Goal: Feedback & Contribution: Submit feedback/report problem

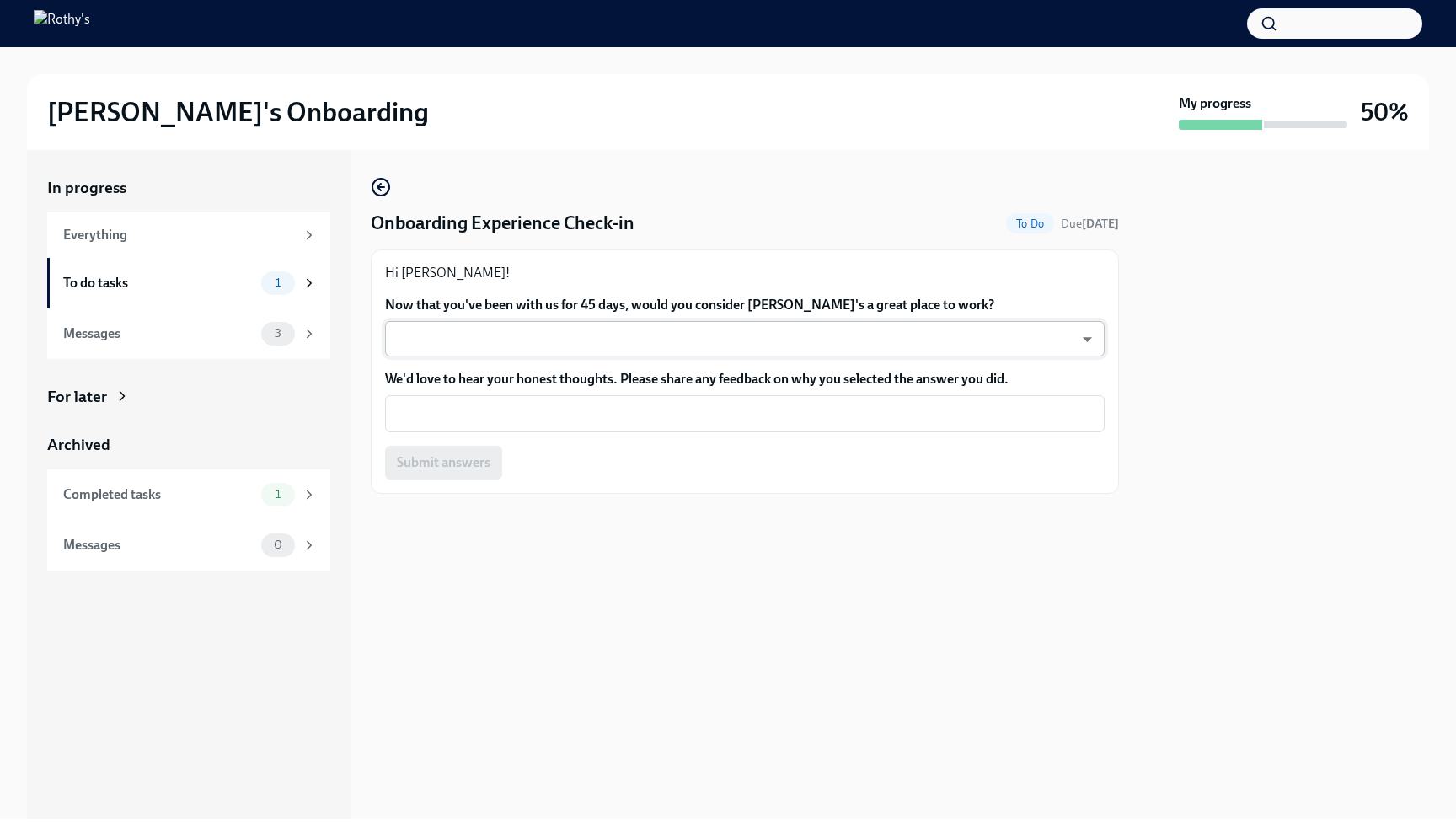
click at [681, 342] on body "[PERSON_NAME]'s Onboarding My progress 50% In progress Everything To do tasks 1…" at bounding box center [728, 418] width 1456 height 836
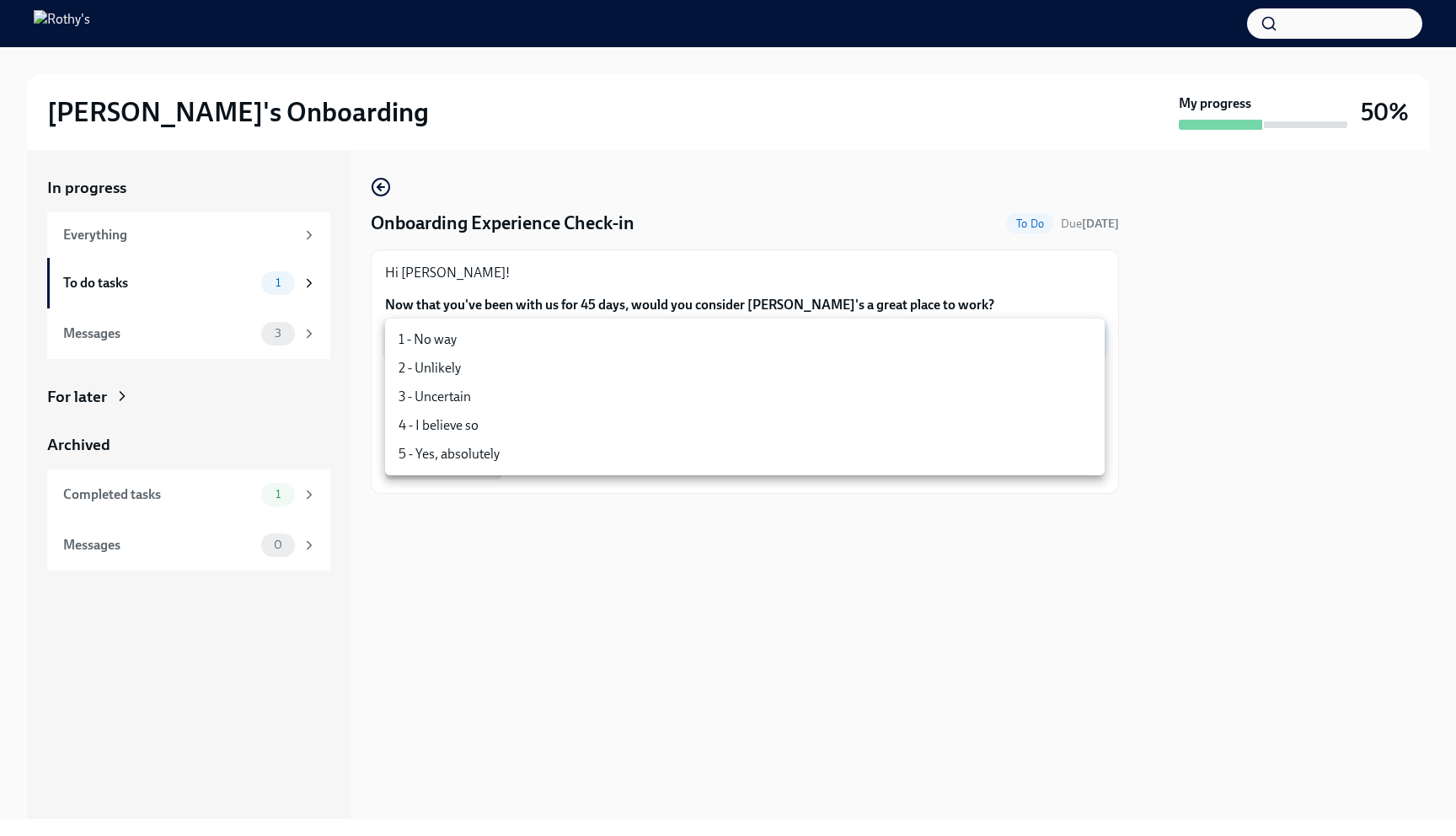
click at [510, 452] on li "5 - Yes, absolutely" at bounding box center [745, 453] width 720 height 28
type input "iUL374sw9"
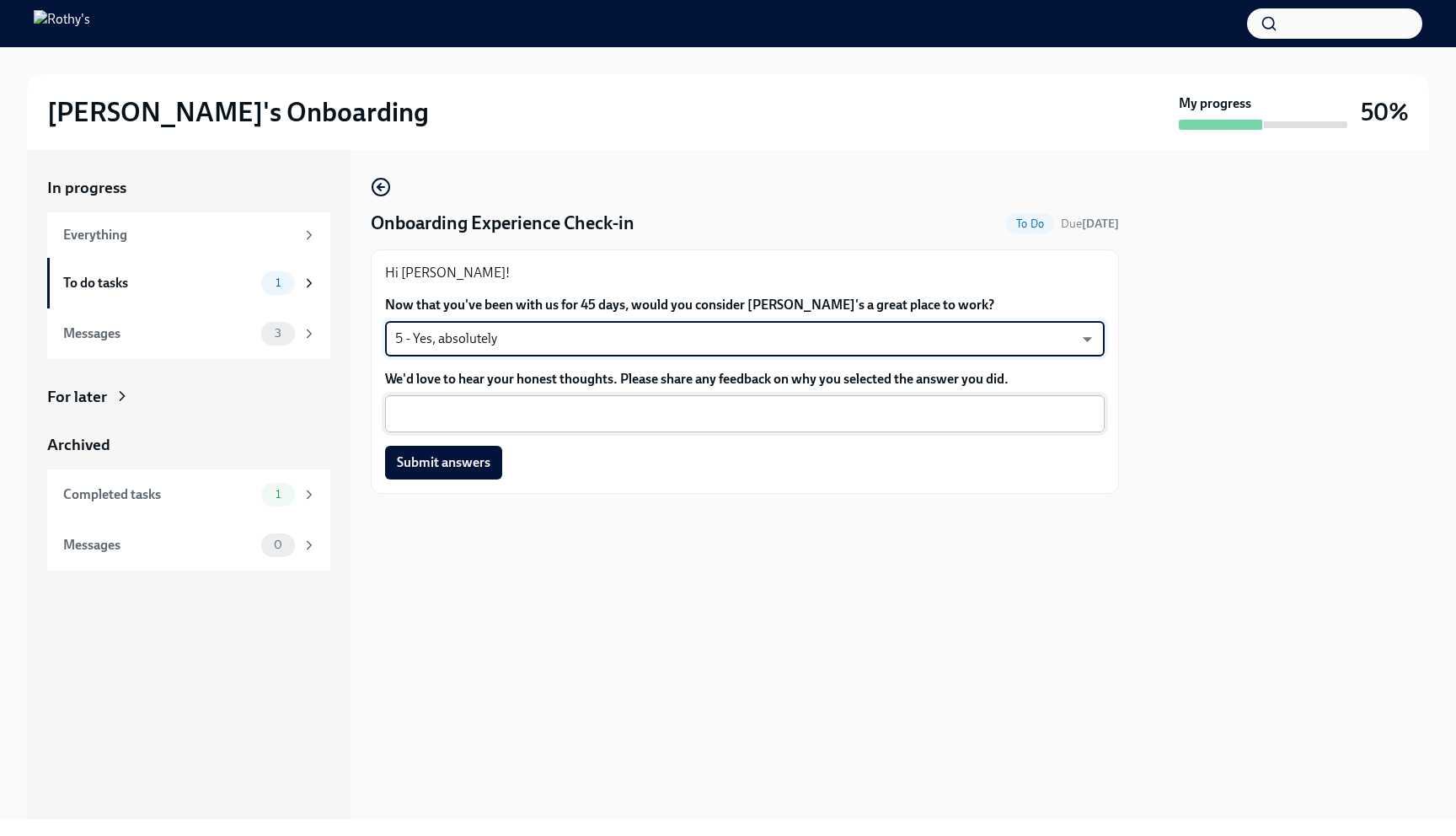
click at [583, 418] on textarea "We'd love to hear your honest thoughts. Please share any feedback on why you se…" at bounding box center [745, 414] width 700 height 20
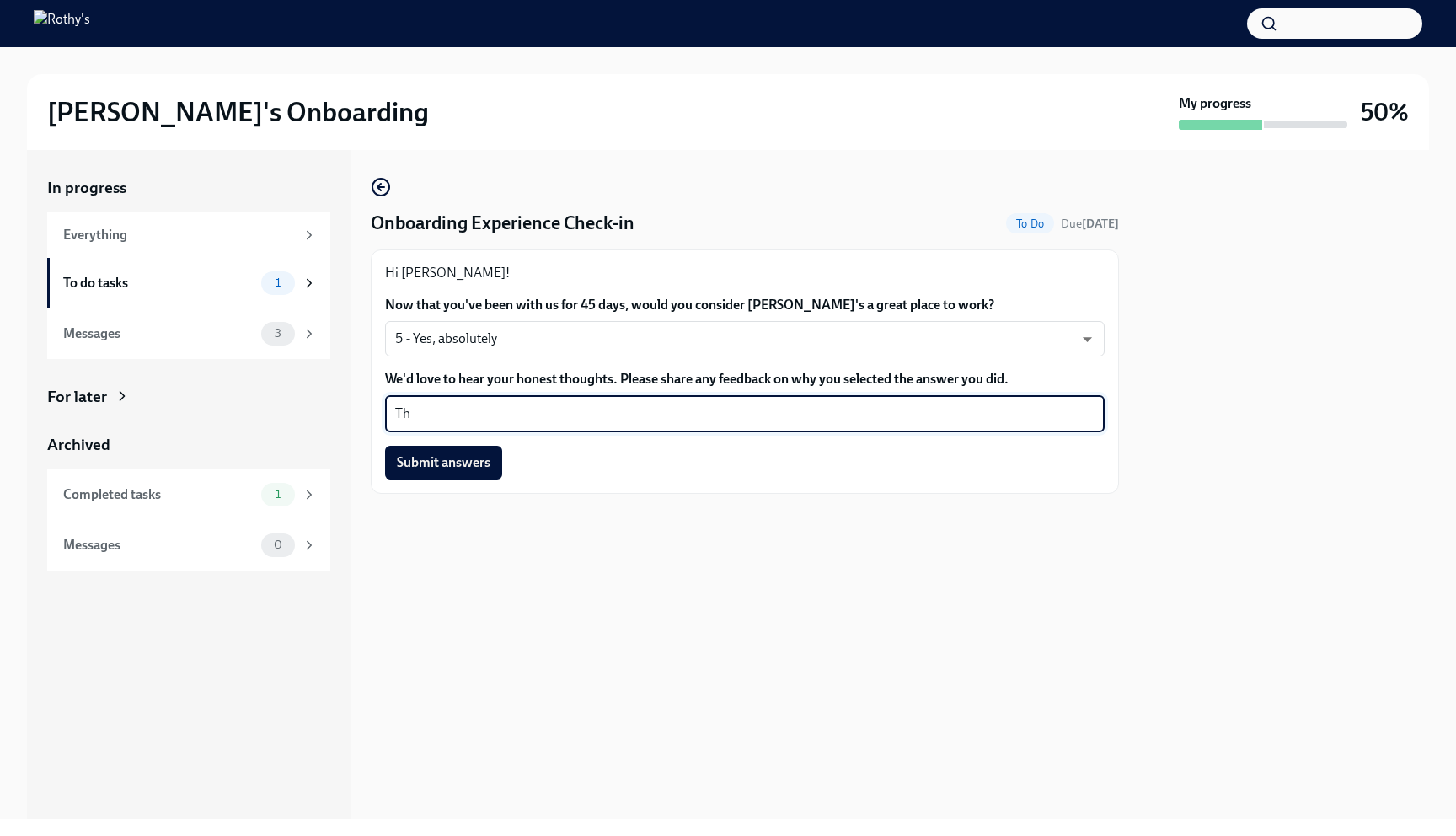
type textarea "T"
type textarea "Everyone I have met has been so helpful and kind."
click at [483, 470] on span "Submit answers" at bounding box center [443, 462] width 93 height 16
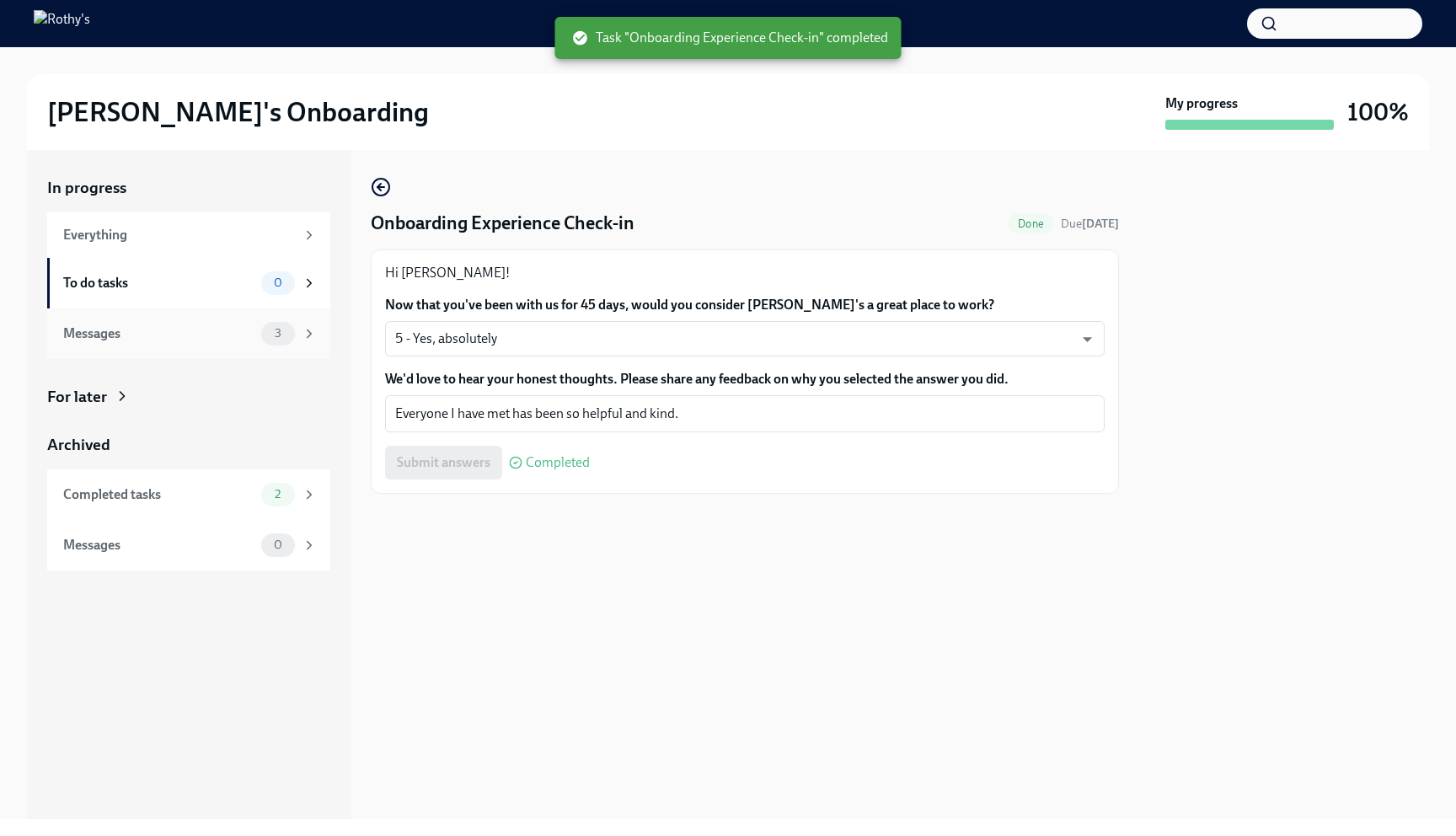
click at [201, 337] on div "Messages" at bounding box center [158, 333] width 191 height 18
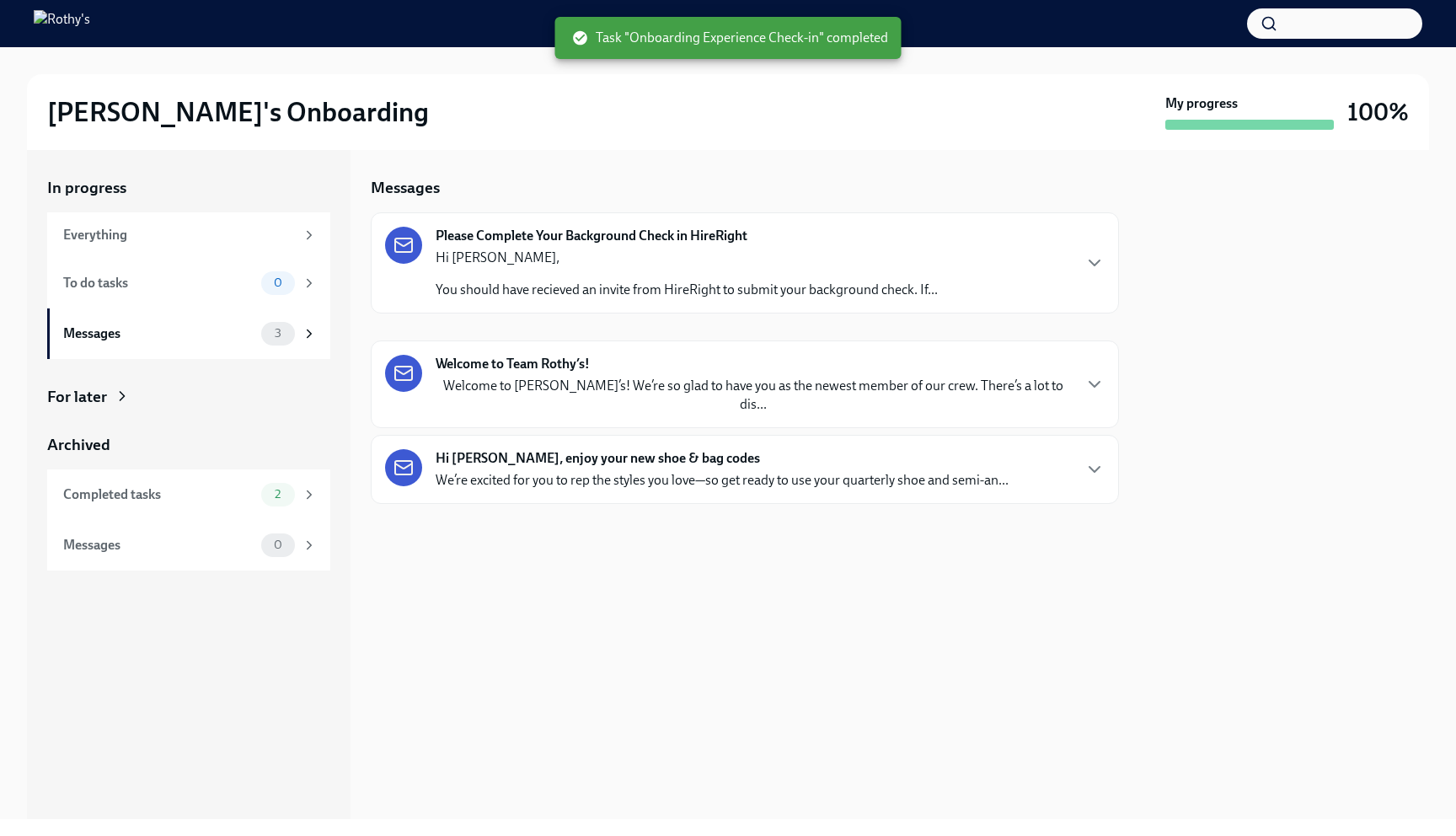
click at [777, 266] on p "Hi [PERSON_NAME]," at bounding box center [687, 257] width 502 height 18
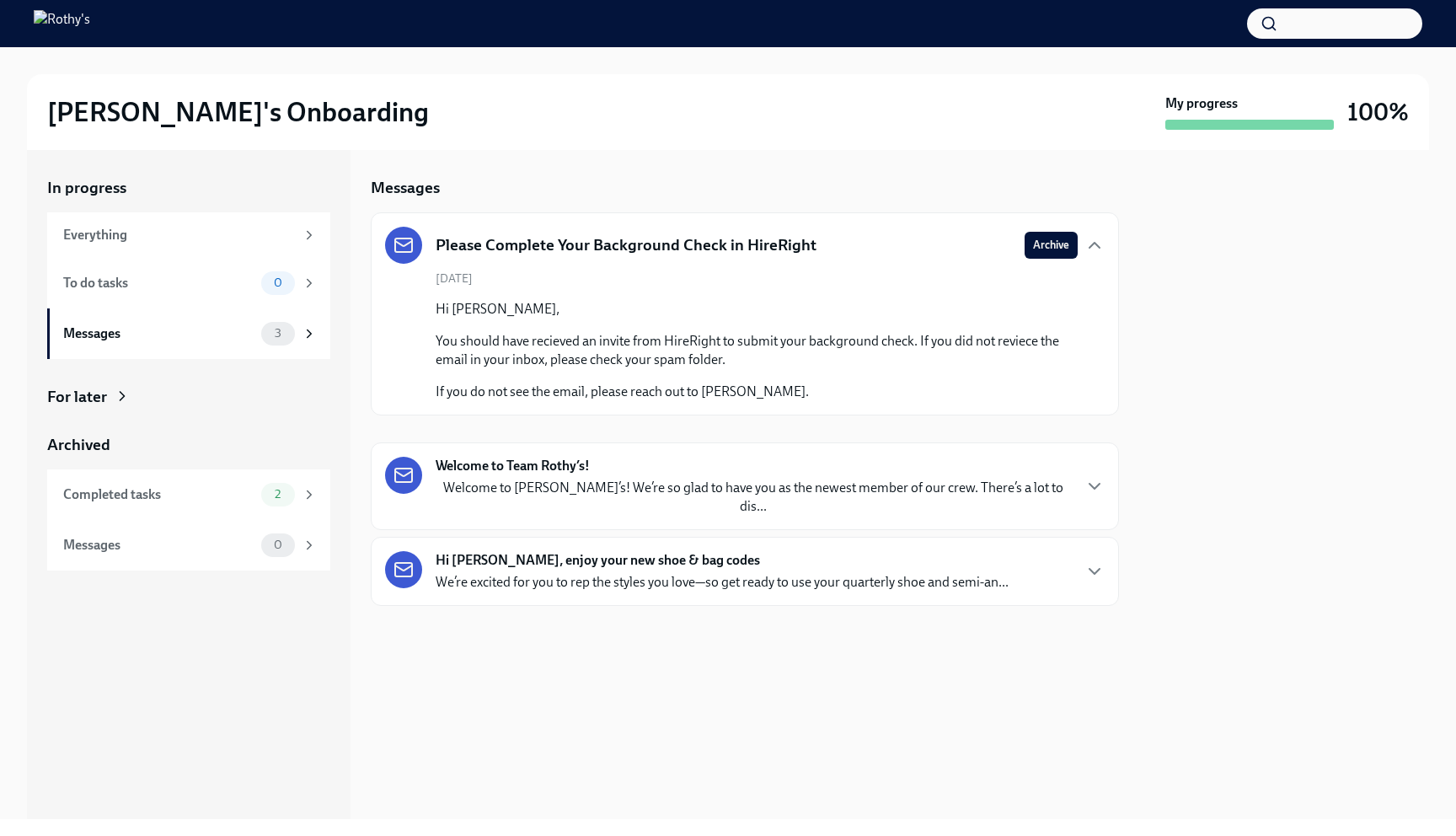
click at [820, 488] on p "Welcome to [PERSON_NAME]’s! We’re so glad to have you as the newest member of o…" at bounding box center [754, 497] width 636 height 37
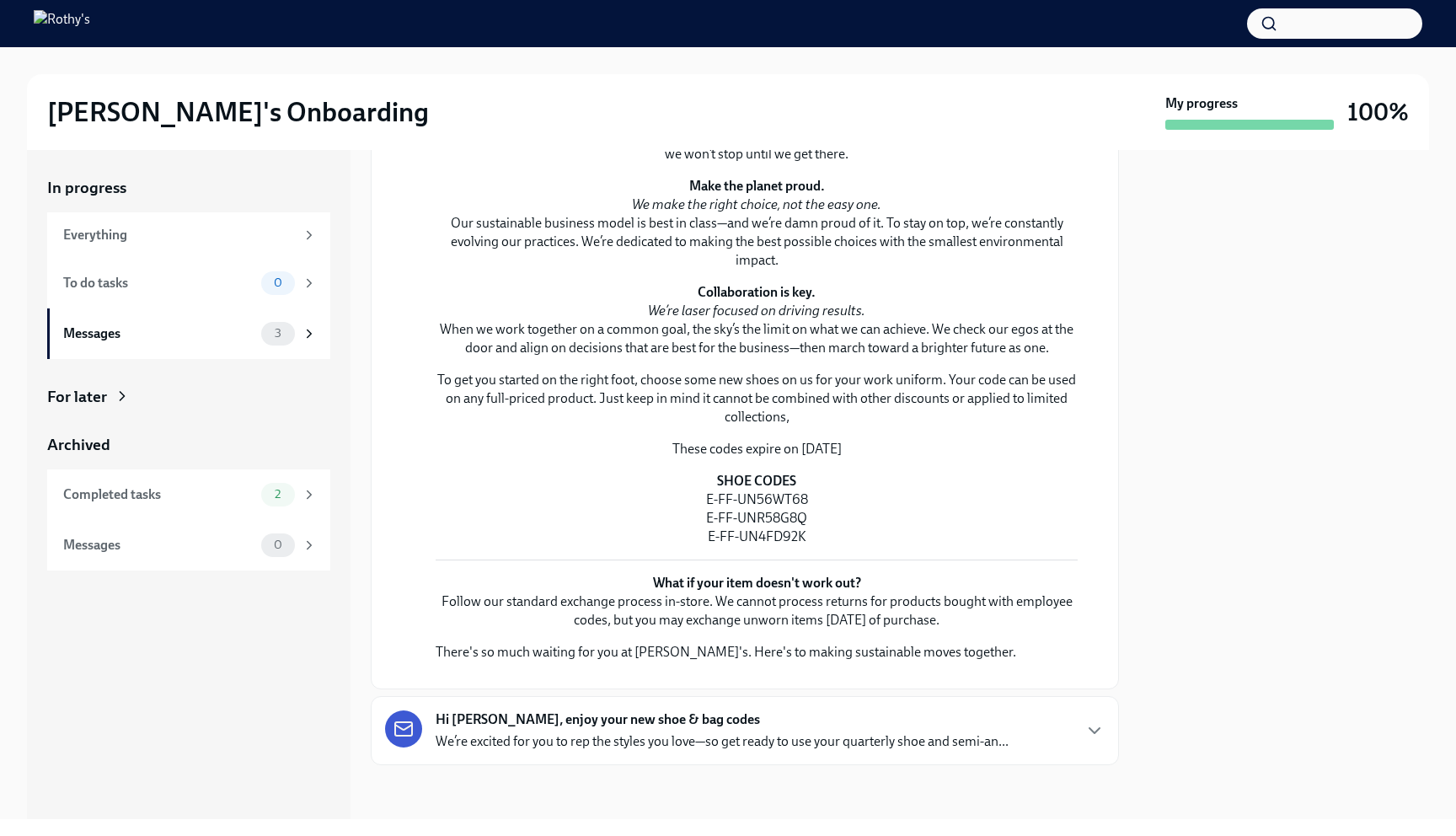
scroll to position [1450, 0]
click at [696, 717] on strong "Hi [PERSON_NAME], enjoy your new shoe & bag codes" at bounding box center [598, 720] width 324 height 18
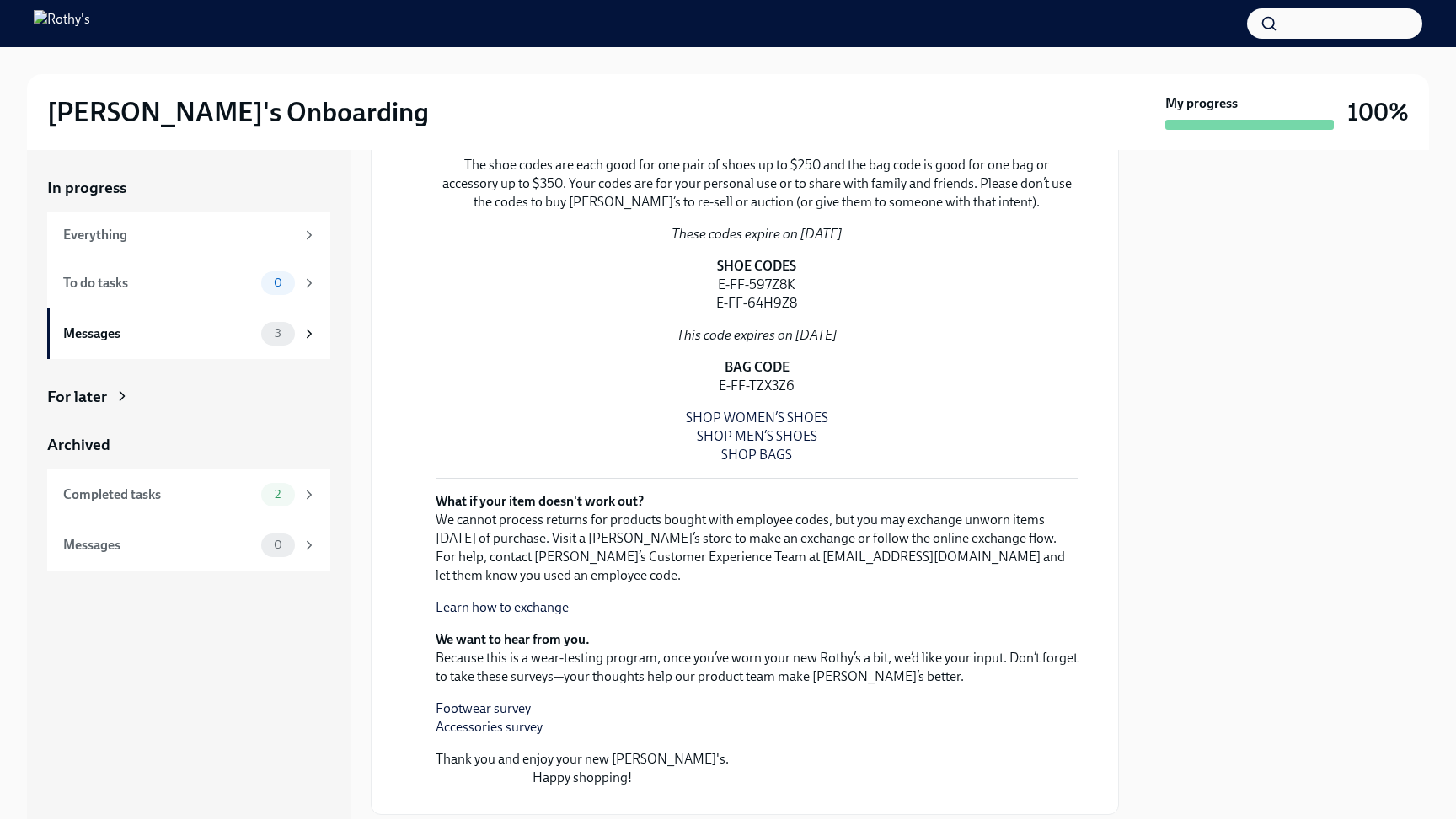
scroll to position [797, 0]
